Goal: Task Accomplishment & Management: Use online tool/utility

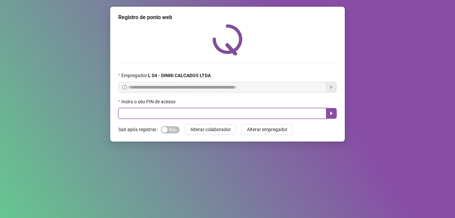
click at [161, 116] on input "text" at bounding box center [222, 113] width 208 height 11
type input "*****"
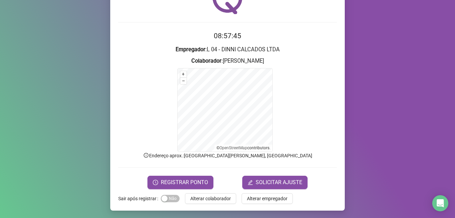
scroll to position [42, 0]
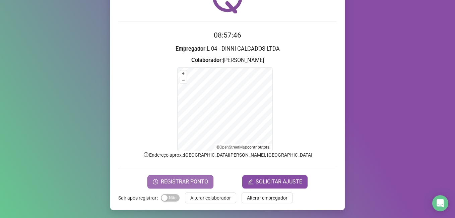
click at [191, 180] on span "REGISTRAR PONTO" at bounding box center [184, 182] width 47 height 8
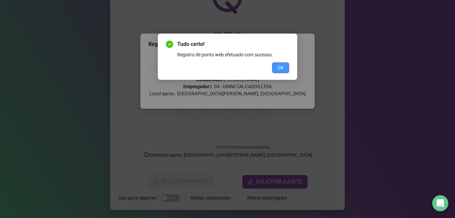
click at [282, 68] on span "OK" at bounding box center [280, 67] width 6 height 7
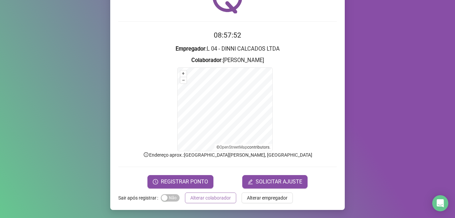
click at [200, 198] on span "Alterar colaborador" at bounding box center [210, 197] width 41 height 7
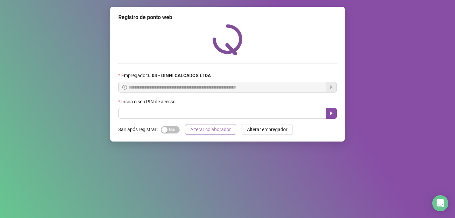
scroll to position [0, 0]
click at [130, 114] on input "text" at bounding box center [222, 113] width 208 height 11
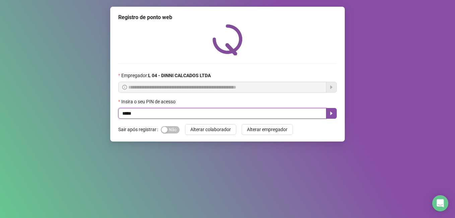
type input "*****"
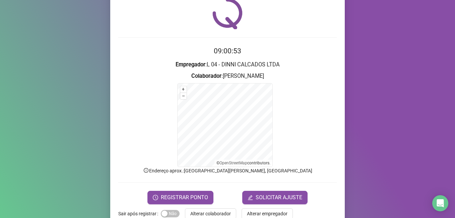
scroll to position [42, 0]
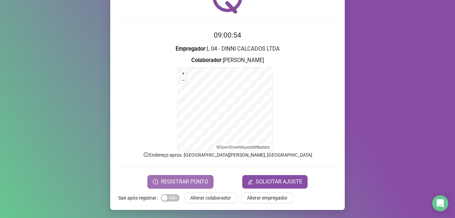
click at [187, 180] on span "REGISTRAR PONTO" at bounding box center [184, 182] width 47 height 8
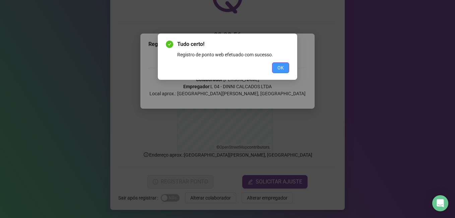
click at [282, 65] on span "OK" at bounding box center [280, 67] width 6 height 7
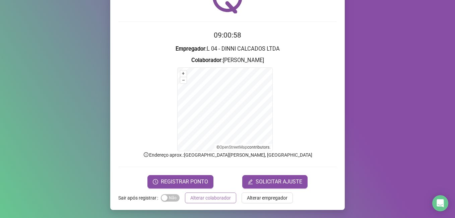
click at [215, 200] on span "Alterar colaborador" at bounding box center [210, 197] width 41 height 7
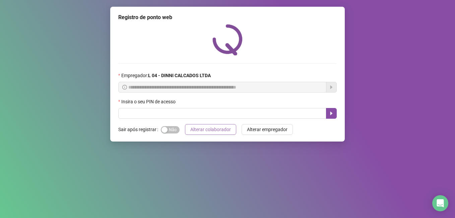
scroll to position [0, 0]
click at [188, 114] on input "text" at bounding box center [222, 113] width 208 height 11
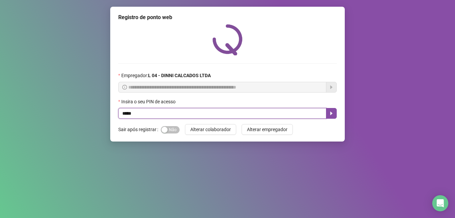
type input "*****"
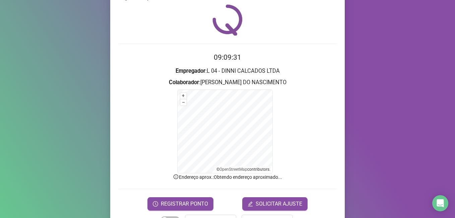
scroll to position [42, 0]
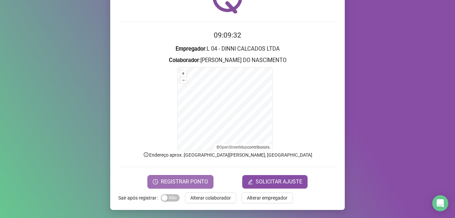
click at [165, 181] on span "REGISTRAR PONTO" at bounding box center [184, 182] width 47 height 8
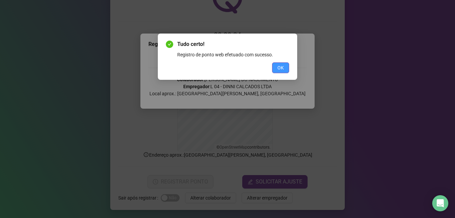
click at [279, 71] on span "OK" at bounding box center [280, 67] width 6 height 7
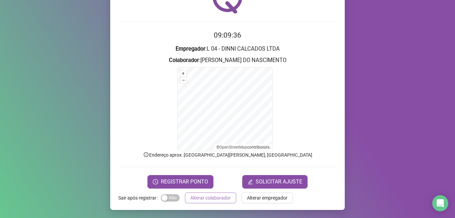
click at [198, 196] on span "Alterar colaborador" at bounding box center [210, 197] width 41 height 7
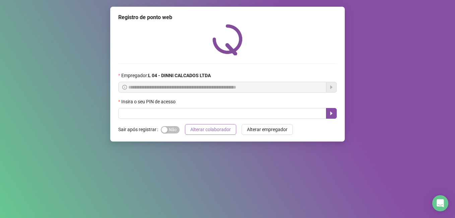
scroll to position [0, 0]
